Goal: Find specific page/section: Find specific page/section

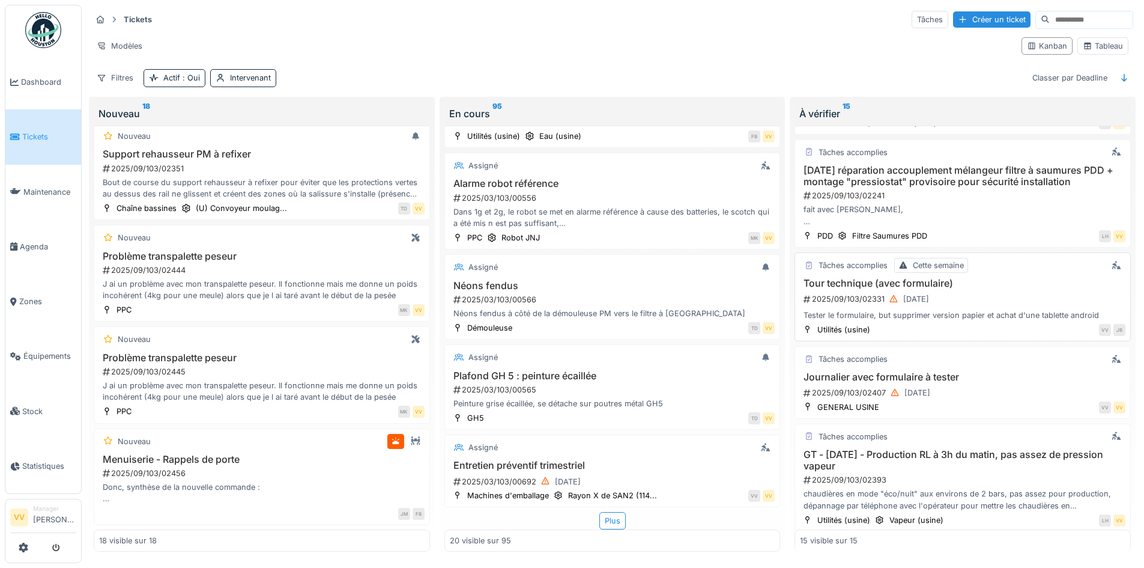
scroll to position [1049, 0]
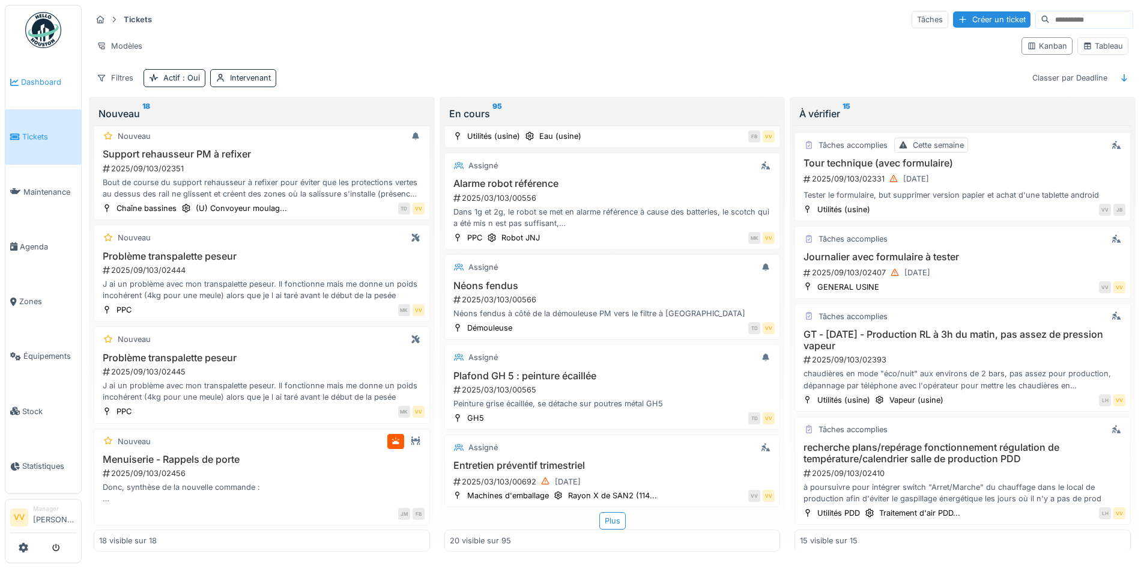
click at [26, 88] on link "Dashboard" at bounding box center [43, 82] width 76 height 55
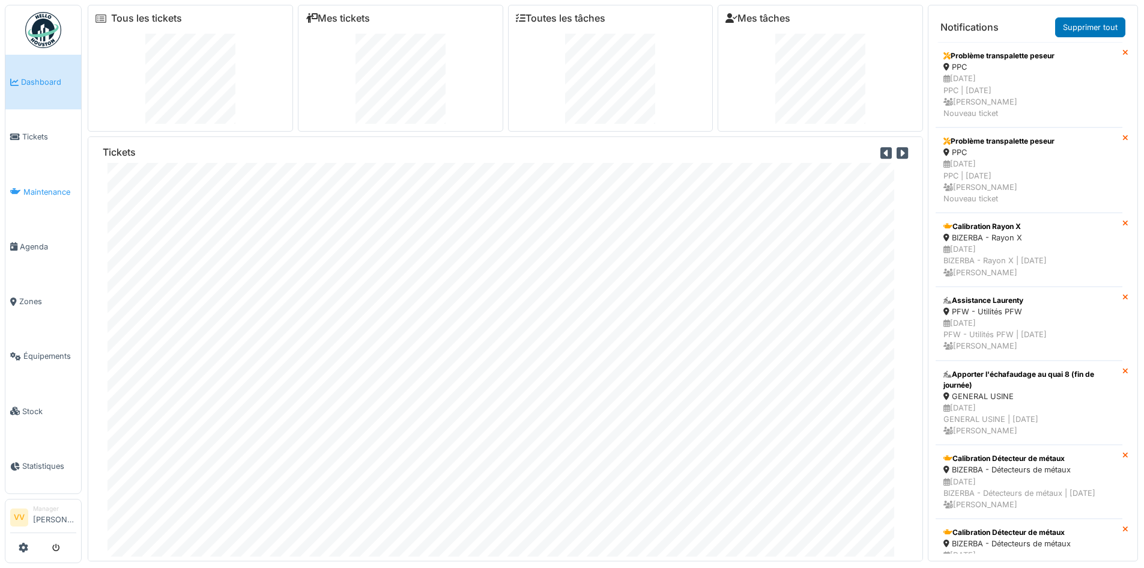
click at [43, 189] on span "Maintenance" at bounding box center [49, 191] width 53 height 11
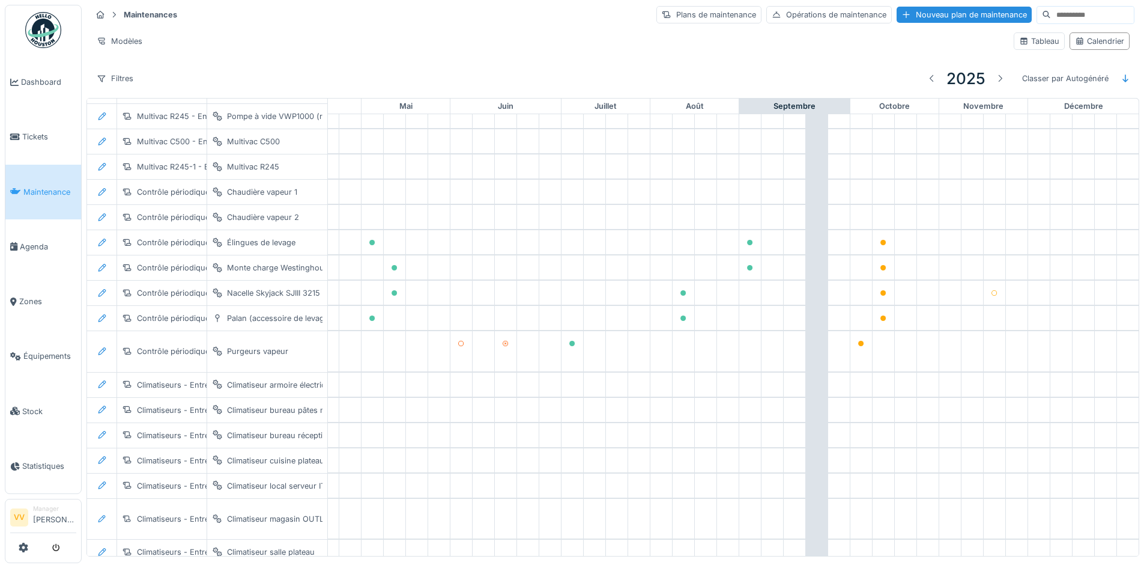
scroll to position [0, 393]
